Goal: Communication & Community: Answer question/provide support

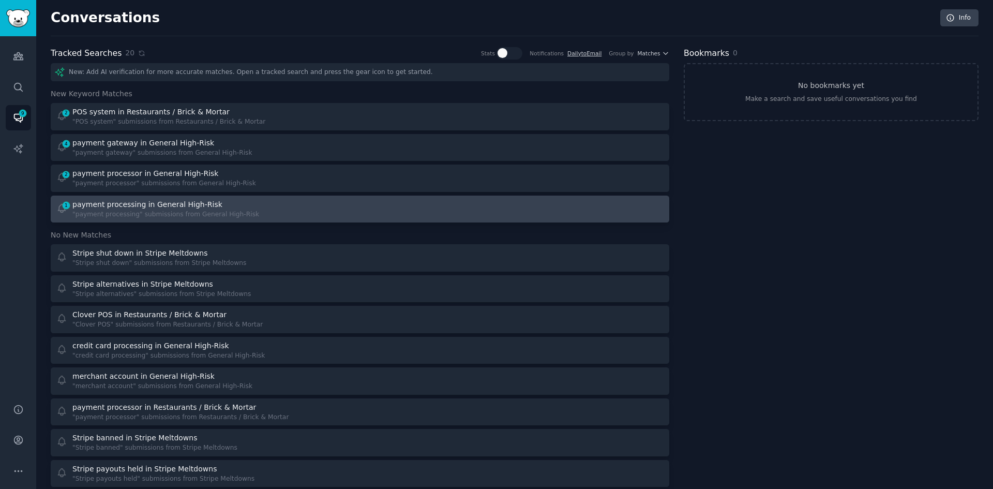
click at [202, 216] on div ""payment processing" submissions from General High-Risk" at bounding box center [165, 214] width 187 height 9
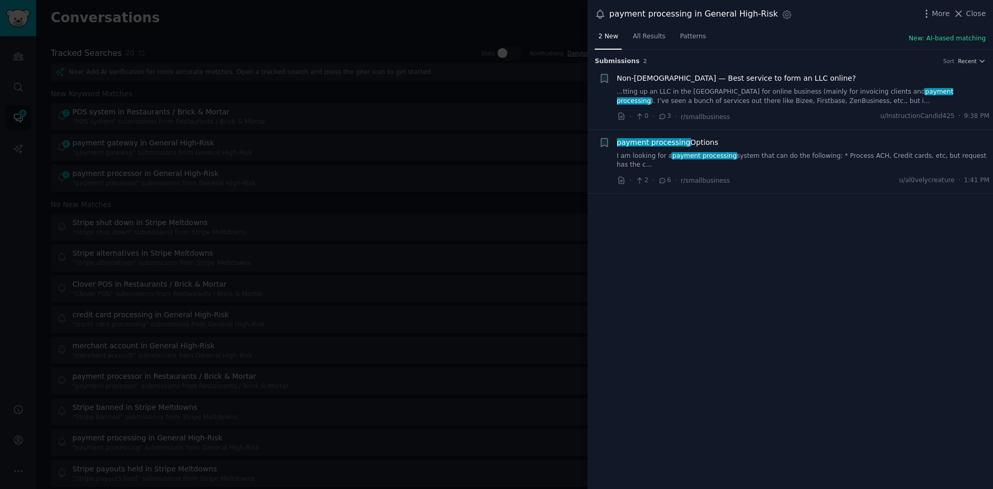
click at [815, 155] on link "I am looking for a payment processing system that can do the following: * Proce…" at bounding box center [803, 161] width 373 height 18
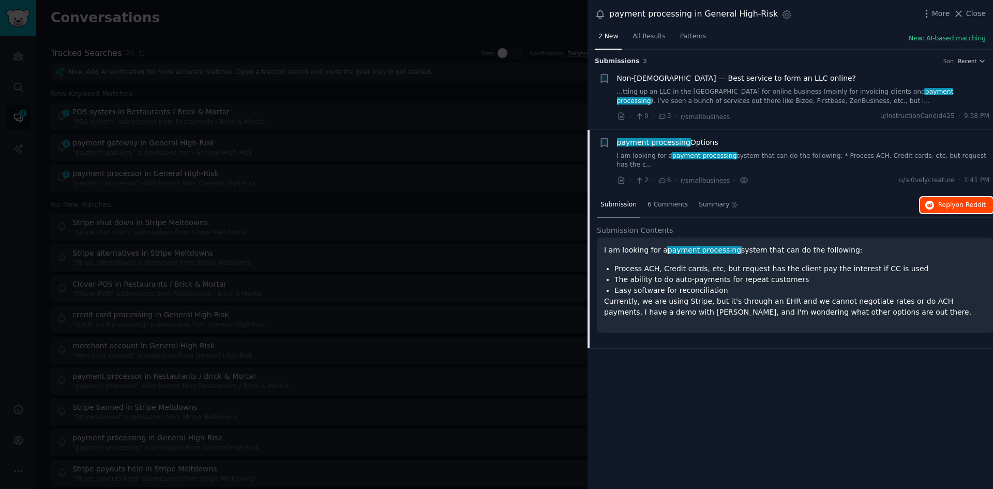
click at [950, 201] on span "Reply on Reddit" at bounding box center [962, 205] width 48 height 9
click at [969, 17] on span "Close" at bounding box center [976, 13] width 20 height 11
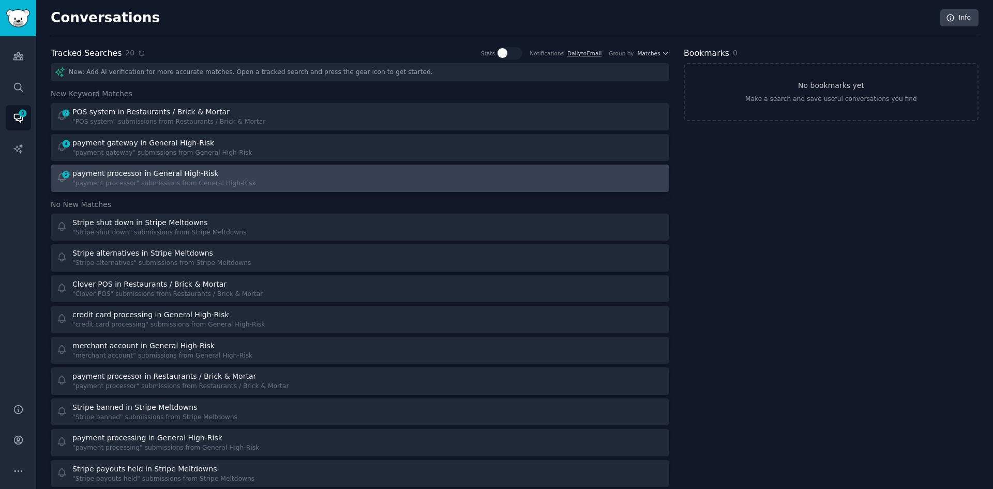
click at [277, 183] on div "2 payment processor in General High-Risk "payment processor" submissions from G…" at bounding box center [204, 178] width 297 height 20
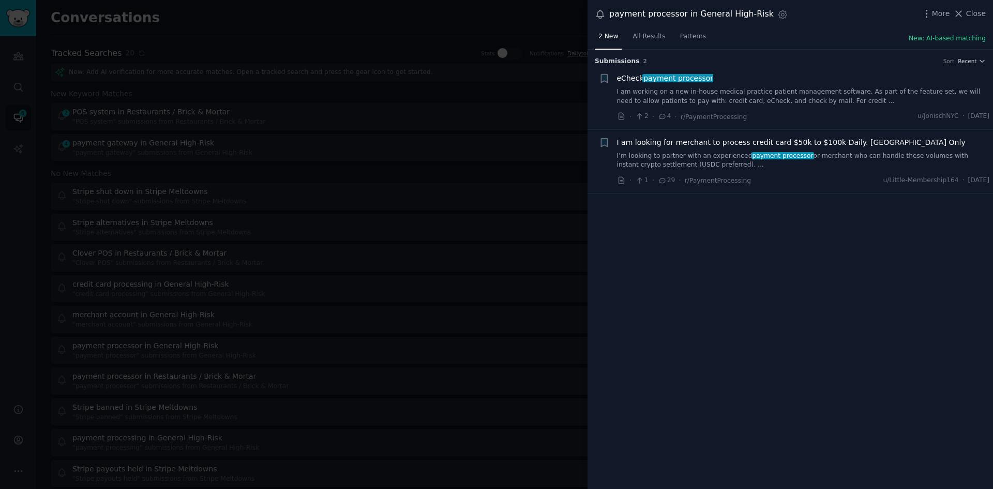
click at [658, 142] on span "I am looking for merchant to process credit card $50k to $100k Daily. USA Only" at bounding box center [791, 142] width 349 height 11
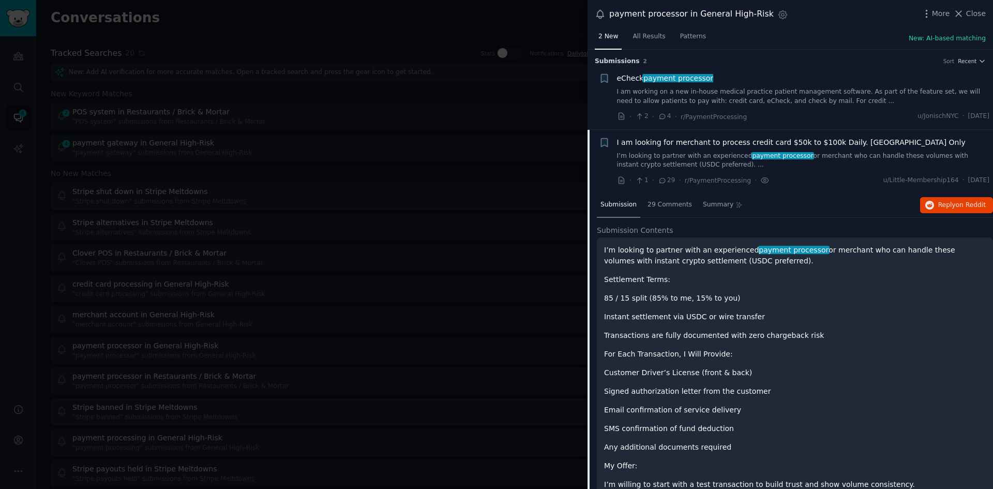
click at [695, 77] on span "payment processor" at bounding box center [678, 78] width 71 height 8
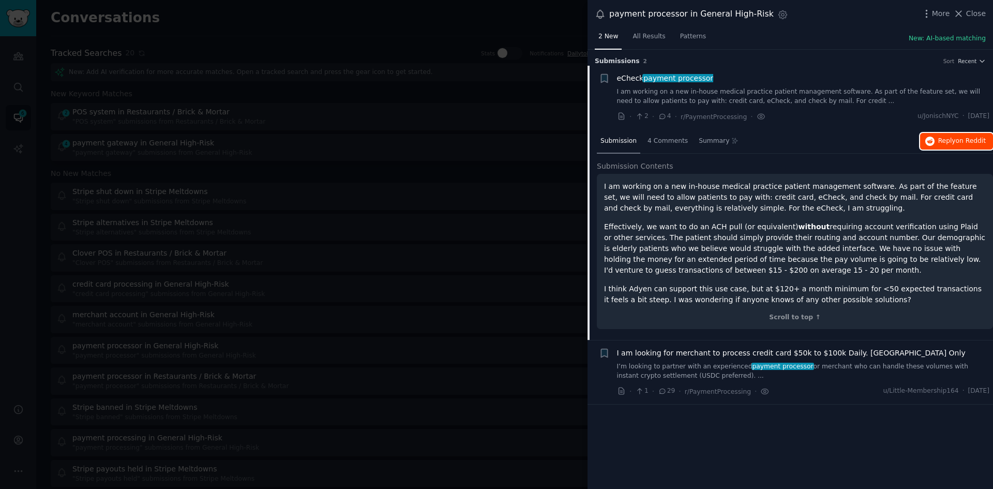
click at [935, 141] on icon "button" at bounding box center [930, 141] width 9 height 9
click at [978, 14] on span "Close" at bounding box center [976, 13] width 20 height 11
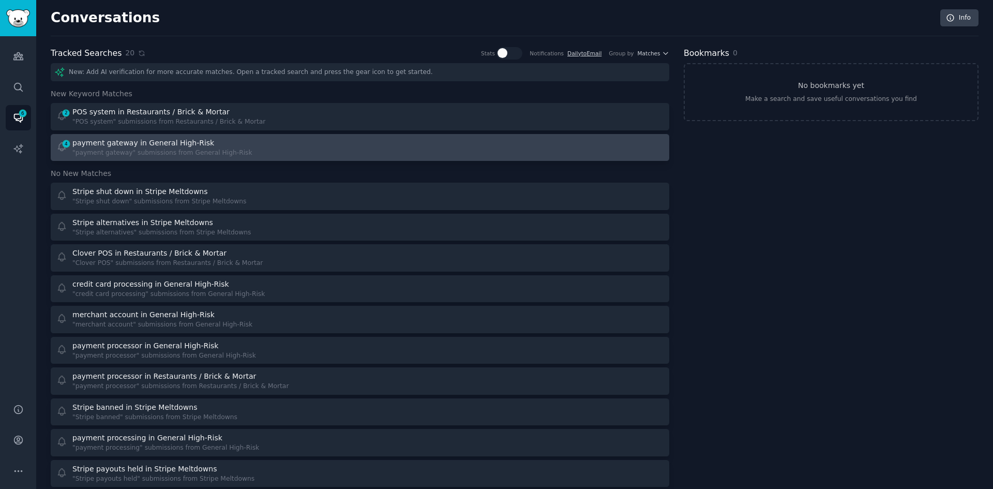
click at [236, 142] on div "4 payment gateway in General High-Risk "payment gateway" submissions from Gener…" at bounding box center [204, 148] width 297 height 20
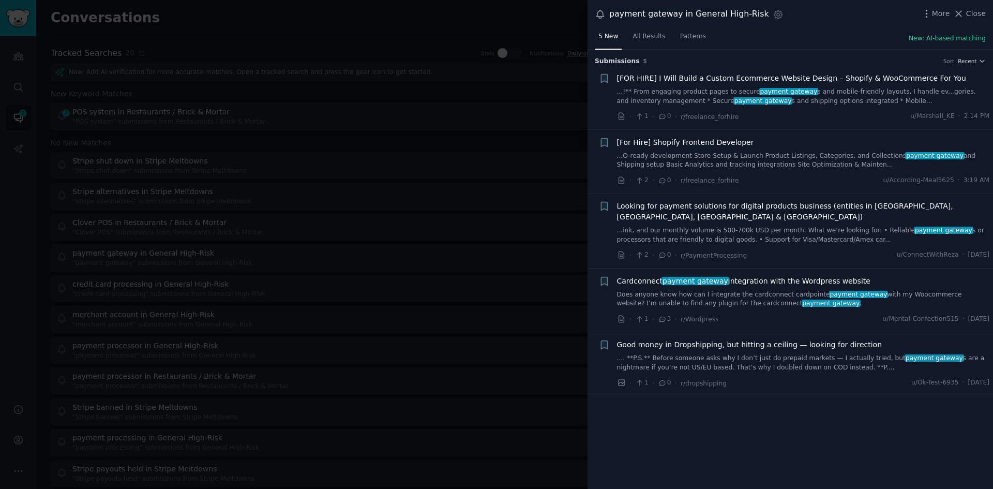
click at [838, 233] on div "Looking for payment solutions for digital products business (entities in UAE, U…" at bounding box center [803, 231] width 373 height 60
click at [840, 204] on span "Looking for payment solutions for digital products business (entities in UAE, U…" at bounding box center [803, 212] width 373 height 22
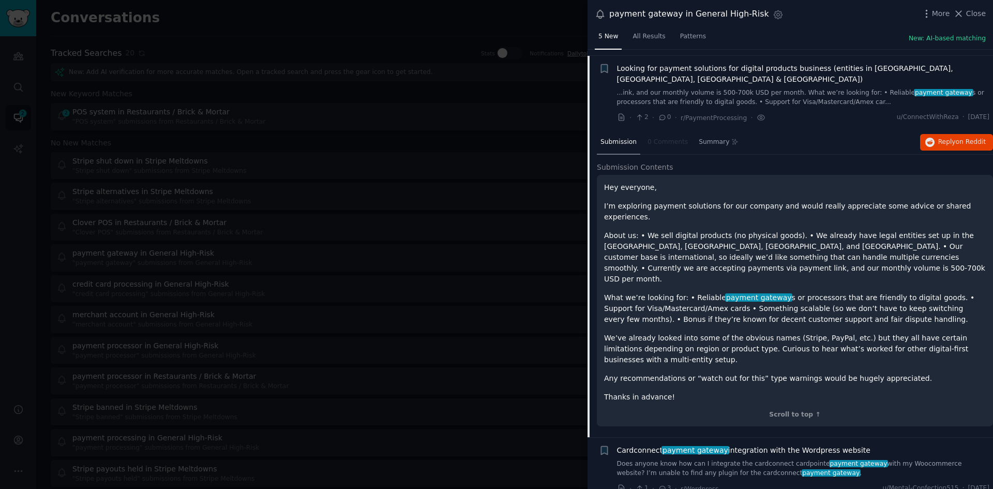
scroll to position [144, 0]
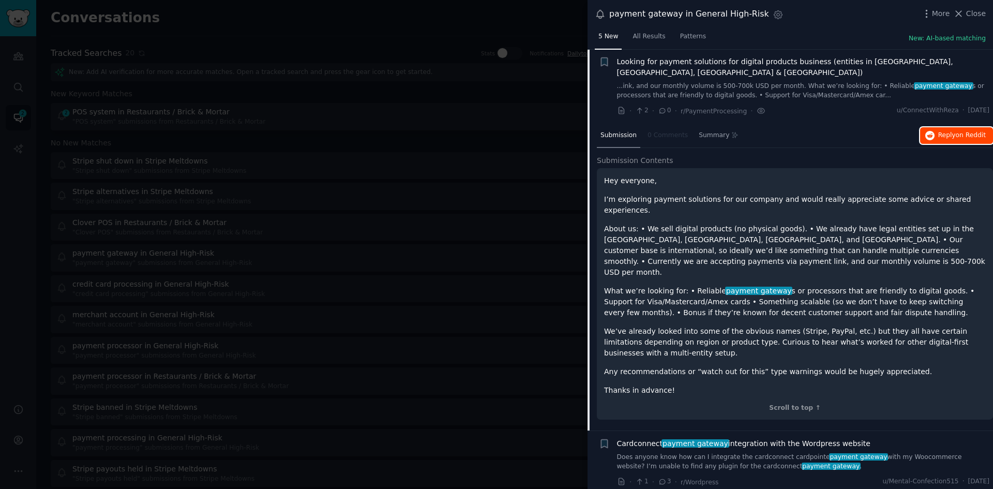
click at [953, 131] on span "Reply on Reddit" at bounding box center [962, 135] width 48 height 9
click at [840, 124] on div "Submission 0 Comments Summary Reply on Reddit" at bounding box center [795, 136] width 396 height 25
click at [833, 82] on link "...ink, and our monthly volume is 500-700k USD per month. What we’re looking fo…" at bounding box center [803, 91] width 373 height 18
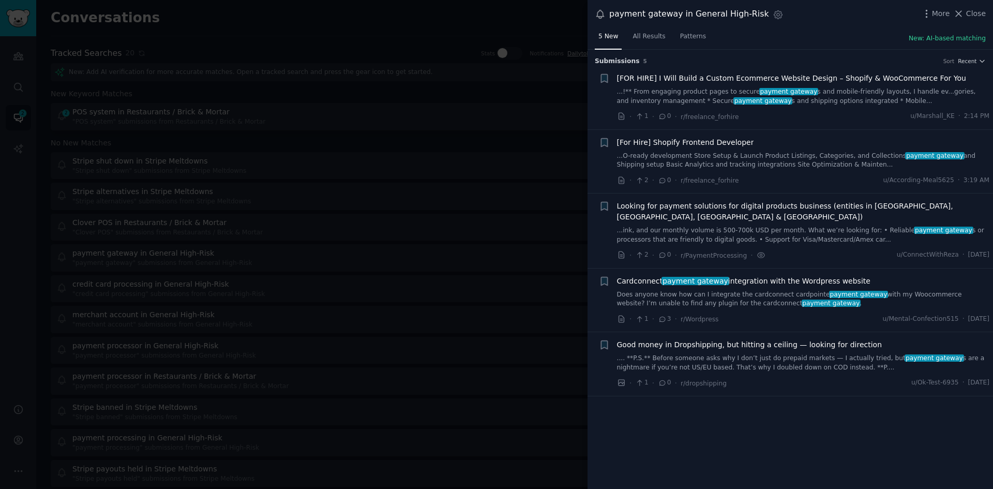
click at [740, 276] on span "Cardconnect payment gateway integration with the Wordpress website" at bounding box center [743, 281] width 253 height 11
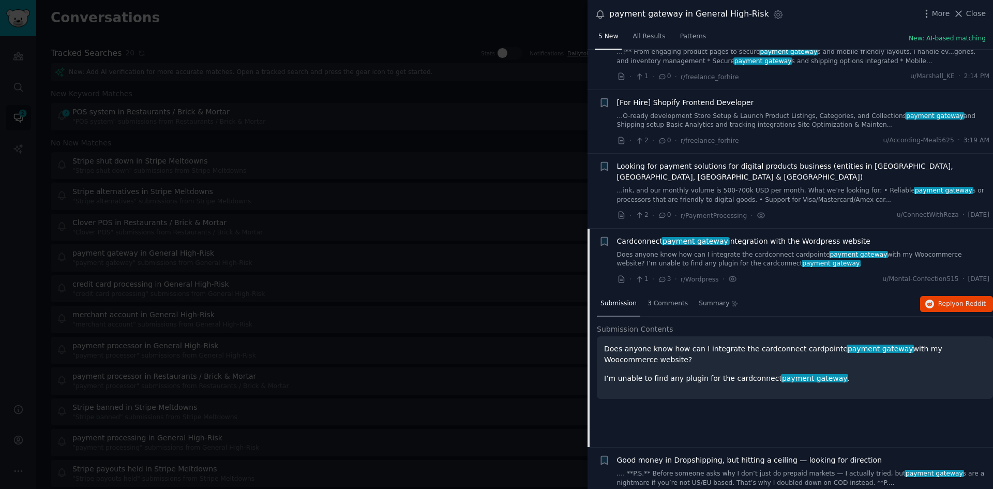
scroll to position [51, 0]
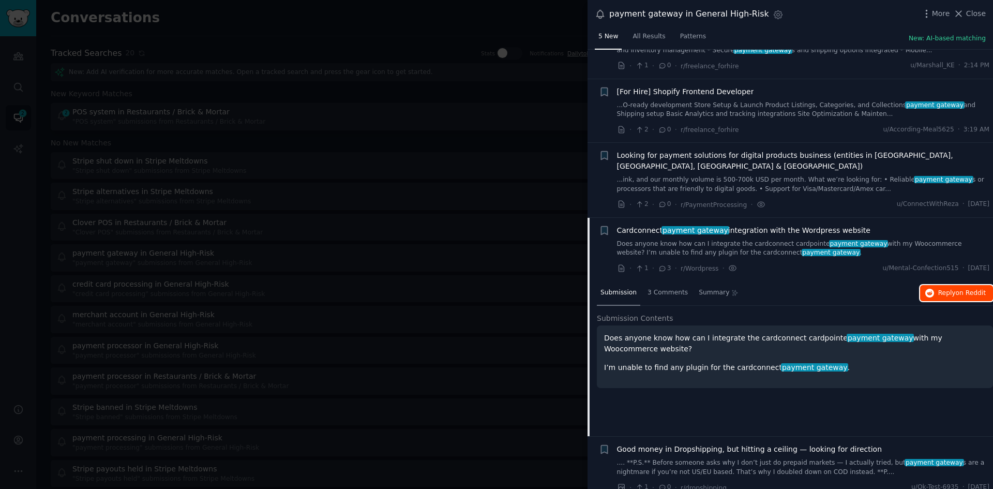
click at [945, 289] on span "Reply on Reddit" at bounding box center [962, 293] width 48 height 9
click at [719, 462] on link ".... **P.S.** Before someone asks why I don’t just do prepaid markets — I actua…" at bounding box center [803, 467] width 373 height 18
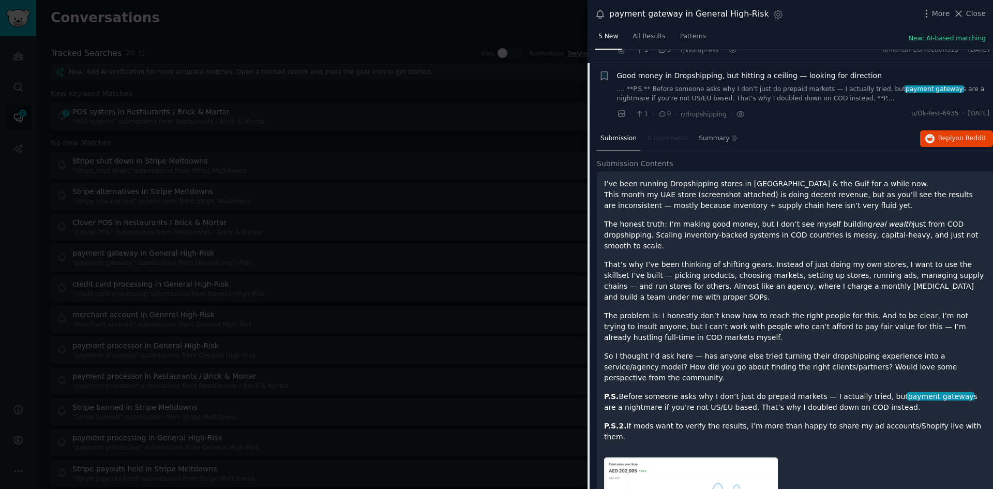
scroll to position [305, 0]
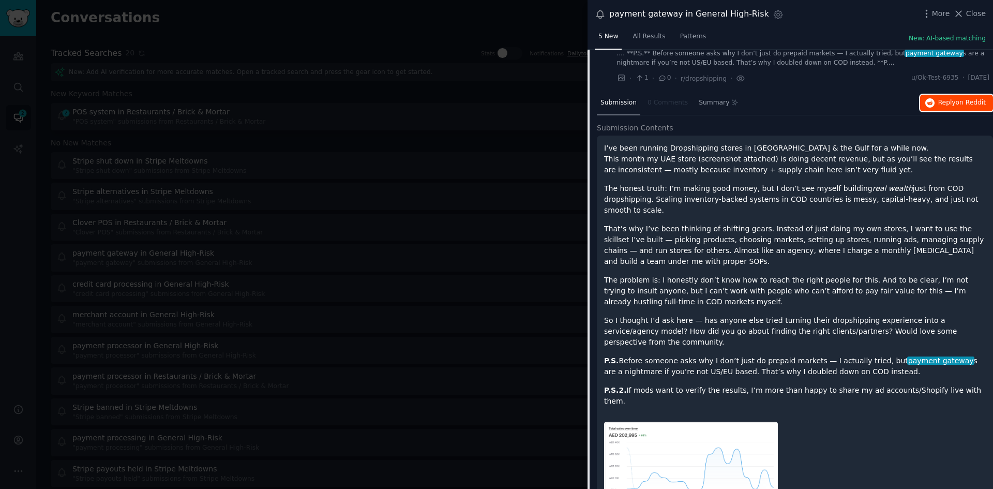
click at [933, 95] on button "Reply on Reddit" at bounding box center [956, 103] width 73 height 17
click at [967, 15] on button "Close" at bounding box center [969, 13] width 33 height 11
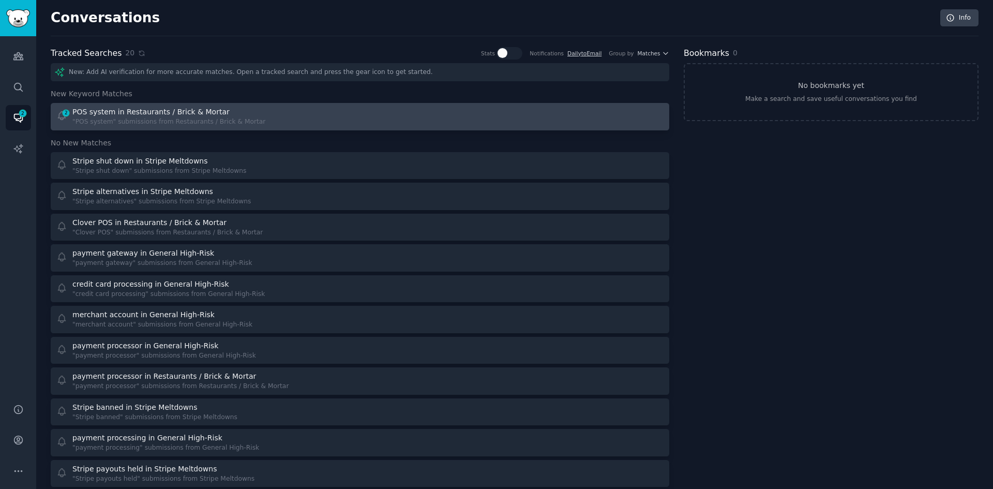
click at [279, 107] on div "2 POS system in Restaurants / Brick & Mortar "POS system" submissions from Rest…" at bounding box center [204, 117] width 297 height 20
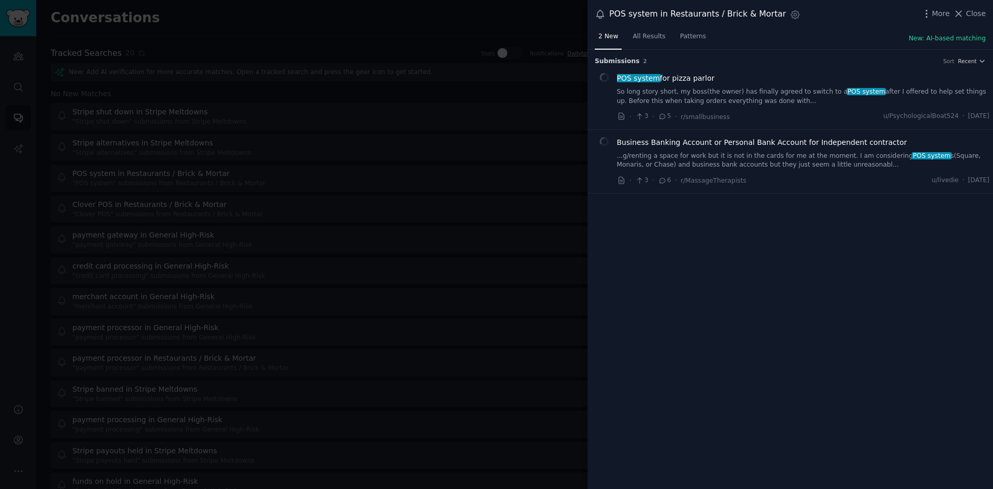
click at [786, 157] on link "...g/renting a space for work but it is not in the cards for me at the moment. …" at bounding box center [803, 161] width 373 height 18
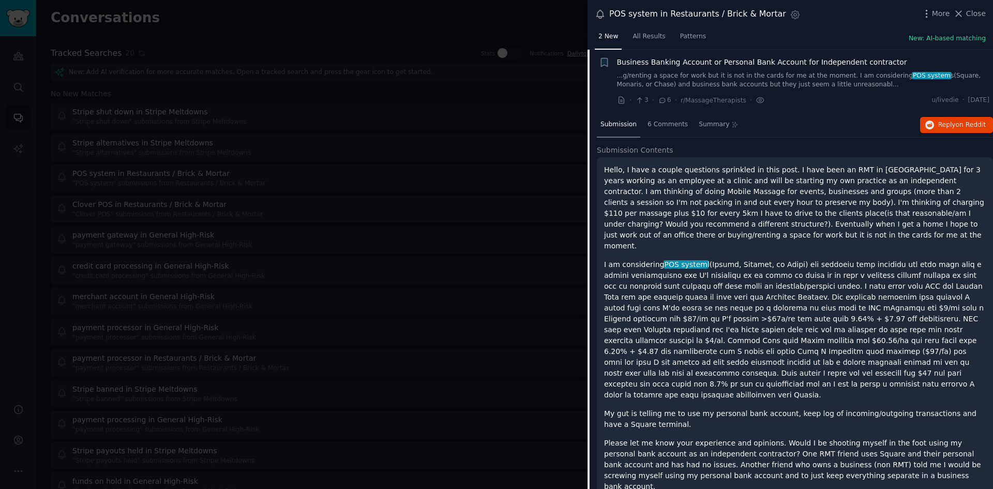
scroll to position [104, 0]
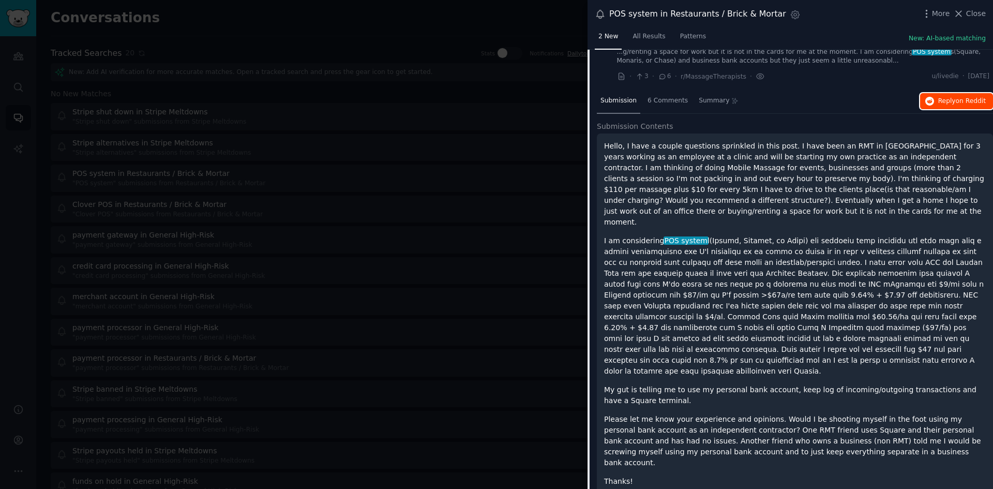
click at [936, 100] on button "Reply on Reddit" at bounding box center [956, 101] width 73 height 17
click at [958, 18] on icon at bounding box center [958, 13] width 11 height 11
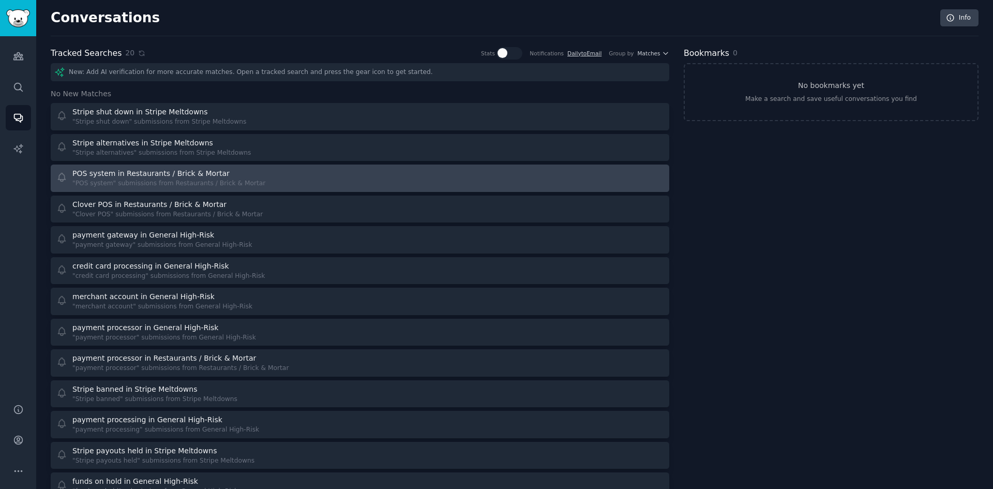
click at [184, 174] on div "POS system in Restaurants / Brick & Mortar" at bounding box center [150, 173] width 157 height 11
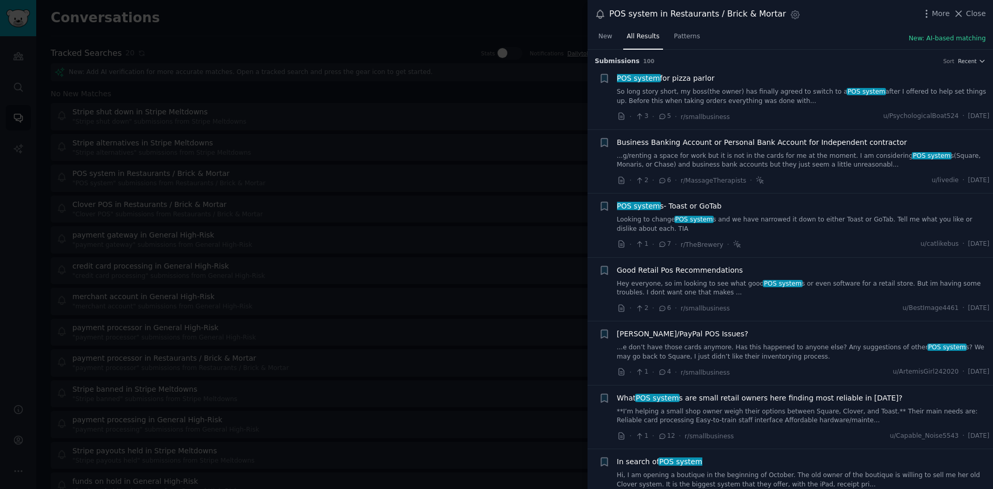
click at [742, 87] on link "So long story short, my boss(the owner) has finally agreed to switch to a POS s…" at bounding box center [803, 96] width 373 height 18
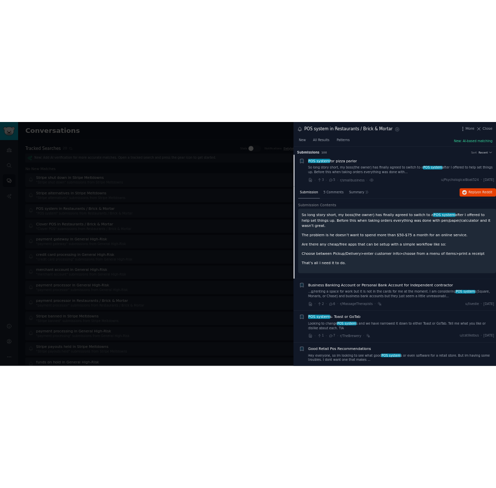
scroll to position [17, 0]
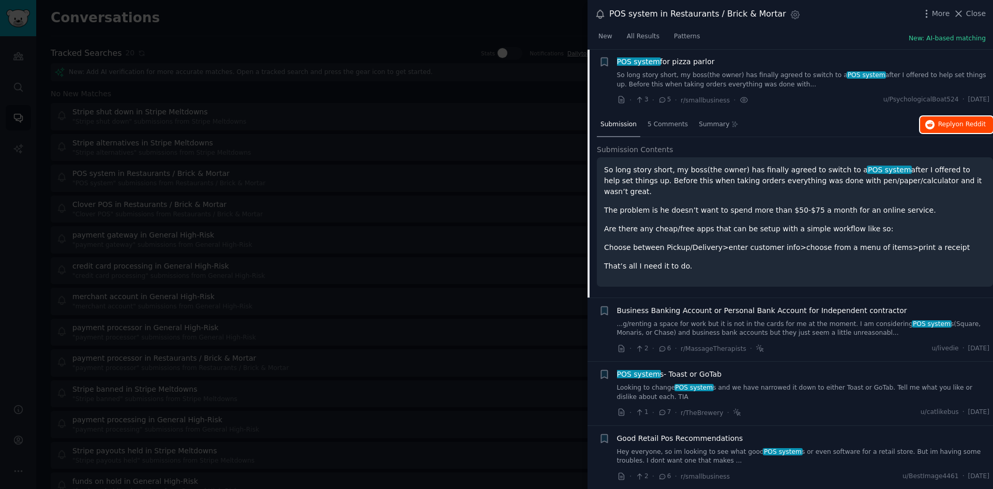
click at [936, 125] on button "Reply on Reddit" at bounding box center [956, 124] width 73 height 17
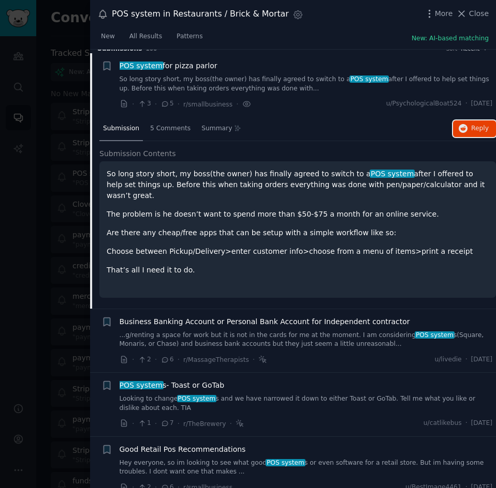
scroll to position [12, 0]
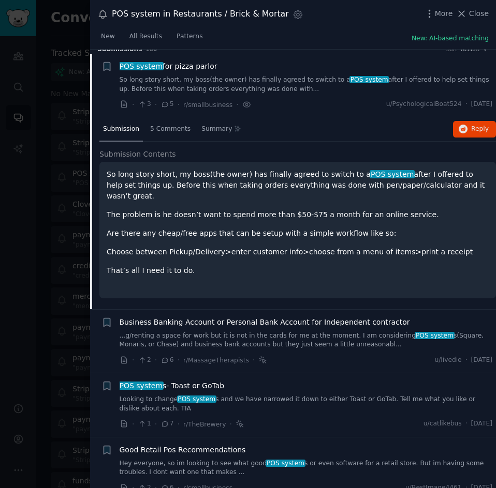
click at [330, 381] on div "POS system s- Toast or GoTab" at bounding box center [306, 386] width 373 height 11
click at [329, 395] on link "Looking to change POS system s and we have narrowed it down to either Toast or …" at bounding box center [306, 404] width 373 height 18
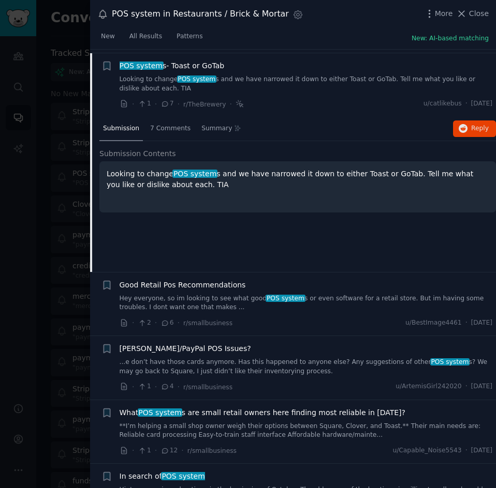
scroll to position [144, 0]
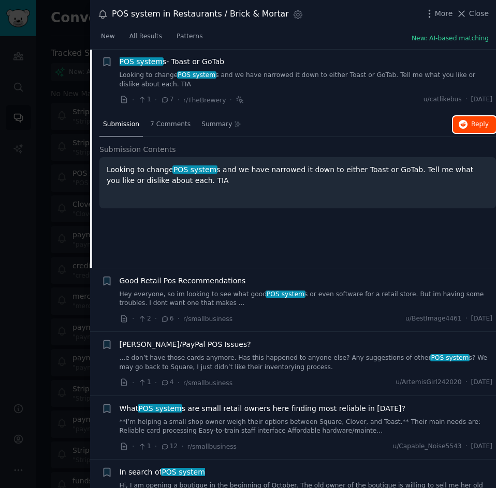
click at [468, 120] on button "Reply on Reddit" at bounding box center [474, 124] width 43 height 17
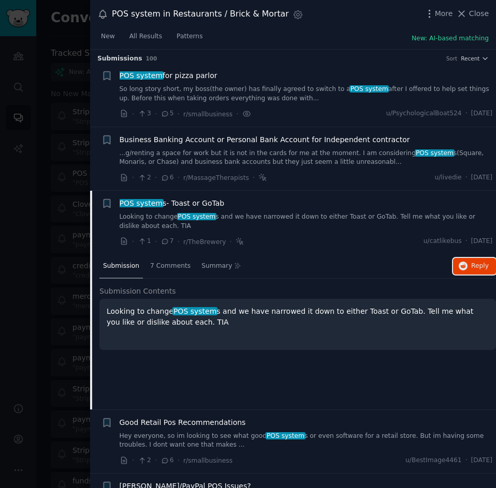
scroll to position [0, 0]
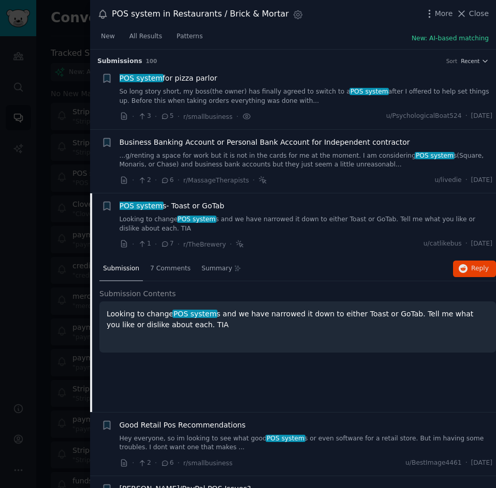
click at [171, 162] on link "...g/renting a space for work but it is not in the cards for me at the moment. …" at bounding box center [306, 161] width 373 height 18
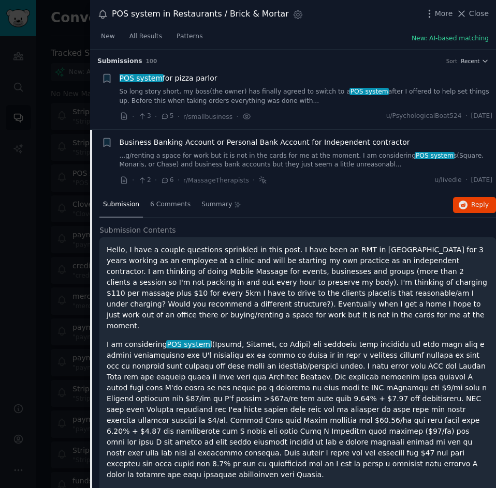
scroll to position [80, 0]
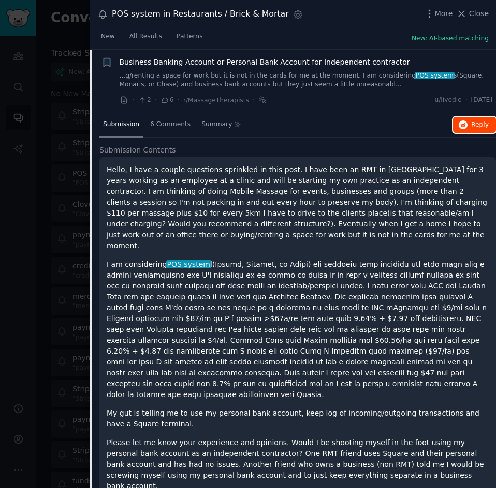
click at [471, 122] on span "Reply on Reddit" at bounding box center [480, 125] width 18 height 9
click at [470, 14] on button "Close" at bounding box center [472, 13] width 33 height 11
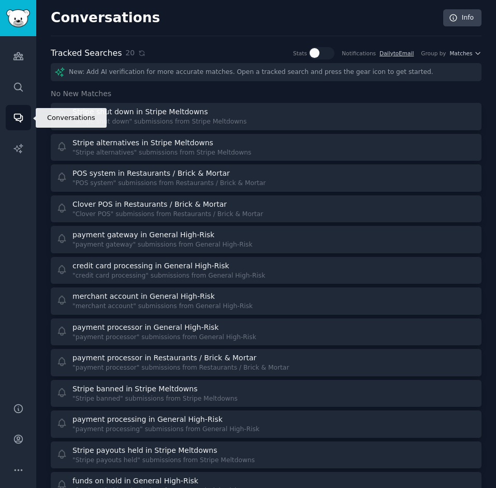
click at [18, 118] on icon "Sidebar" at bounding box center [18, 118] width 8 height 8
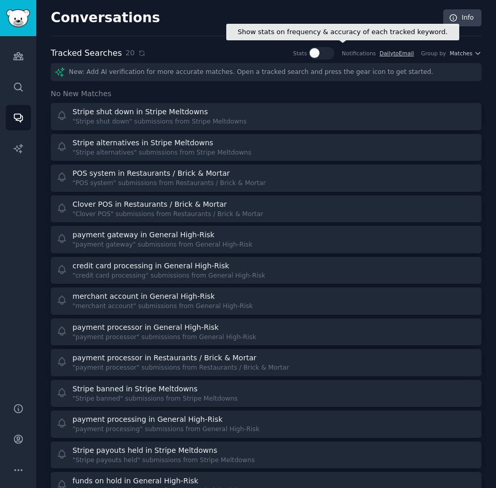
click at [319, 52] on div at bounding box center [314, 53] width 10 height 10
checkbox input "true"
